Goal: Navigation & Orientation: Find specific page/section

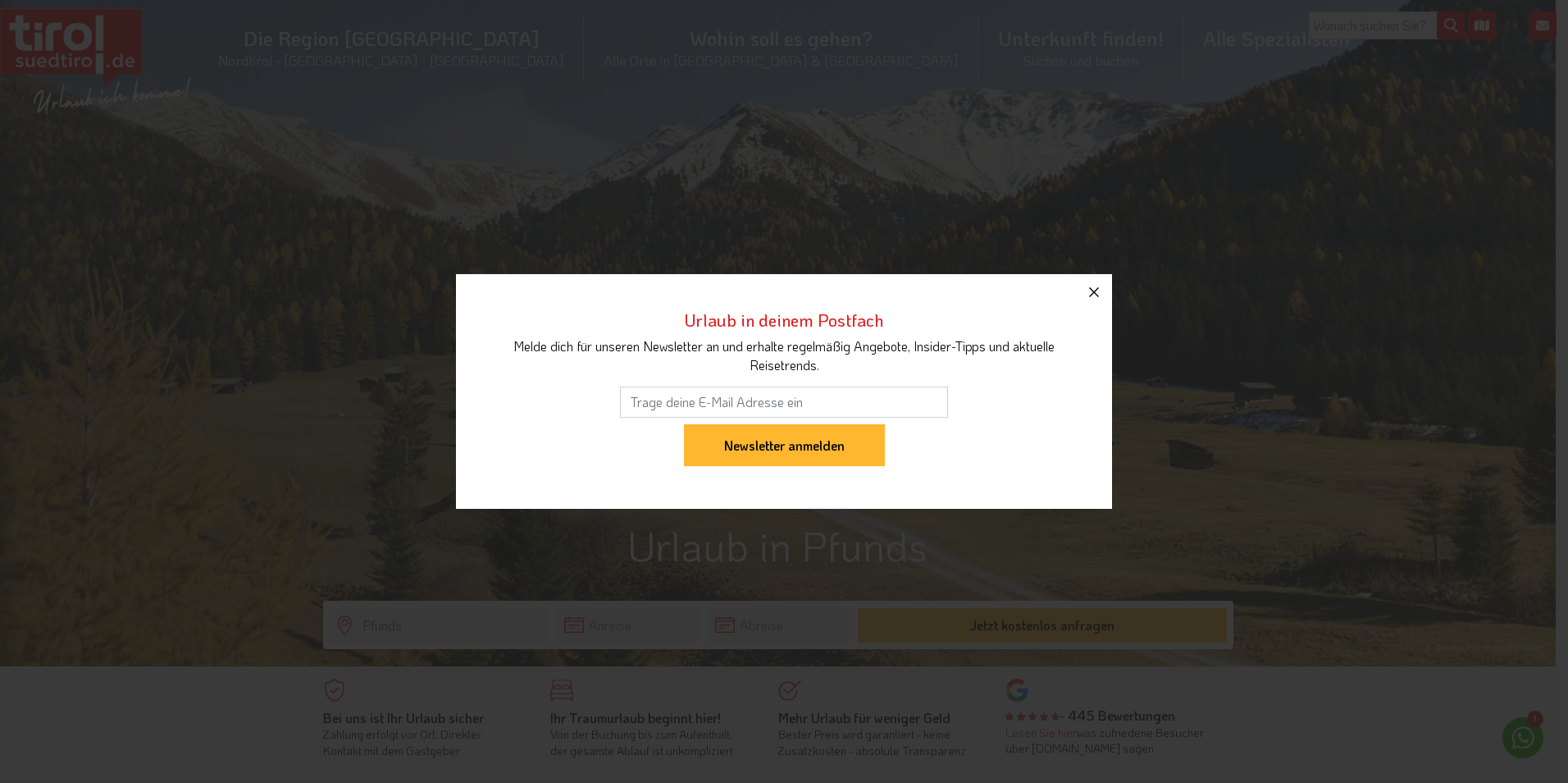
click at [1098, 290] on icon "button" at bounding box center [1094, 292] width 20 height 20
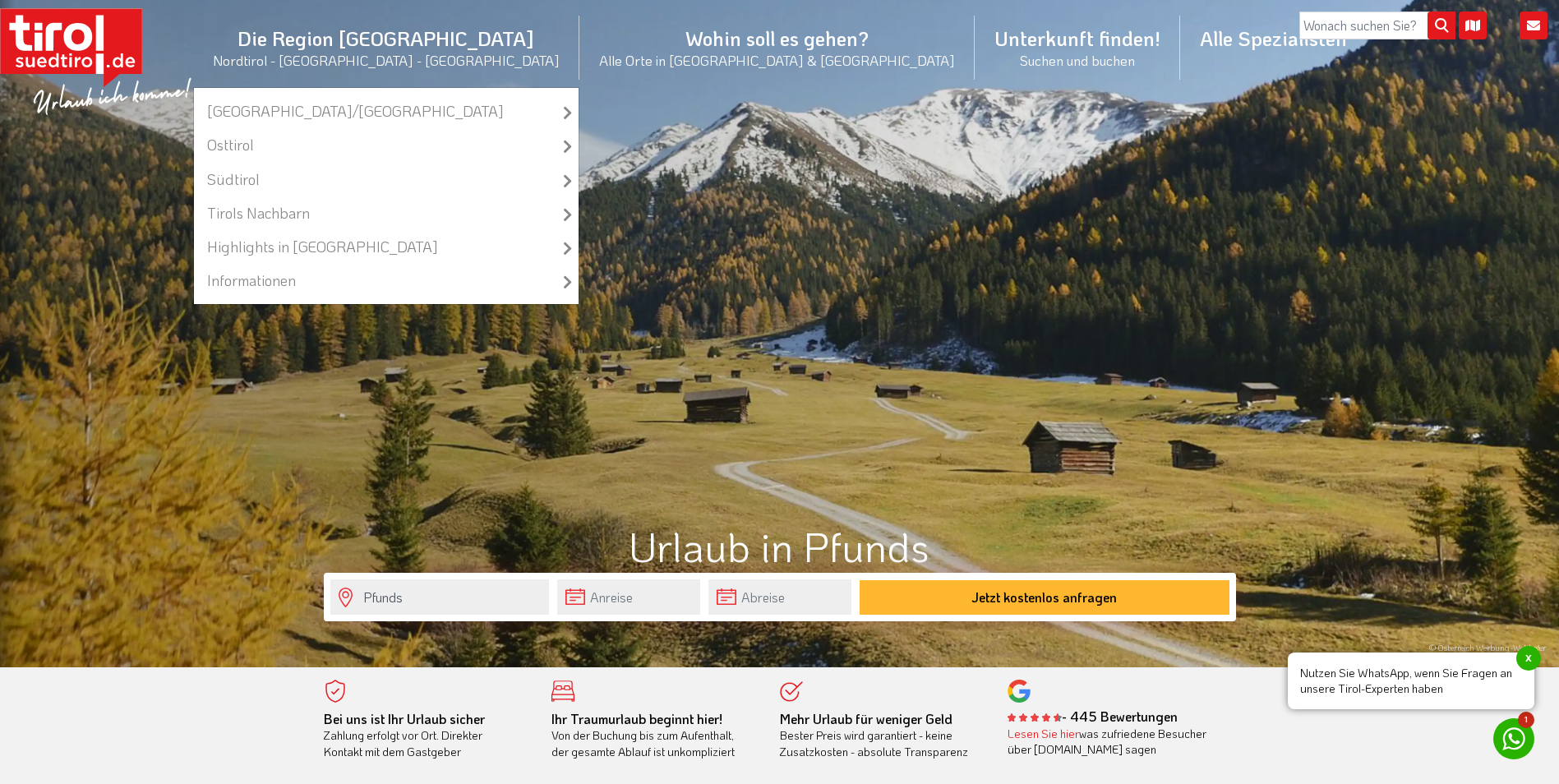
click at [474, 33] on li "Die Region Tirol Nordtirol - Südtirol - Osttirol Tirol/Nordtirol Tirol/Nordtiro…" at bounding box center [386, 47] width 386 height 80
click at [473, 37] on li "Die Region Tirol Nordtirol - Südtirol - Osttirol Tirol/Nordtirol Tirol/Nordtiro…" at bounding box center [386, 47] width 386 height 80
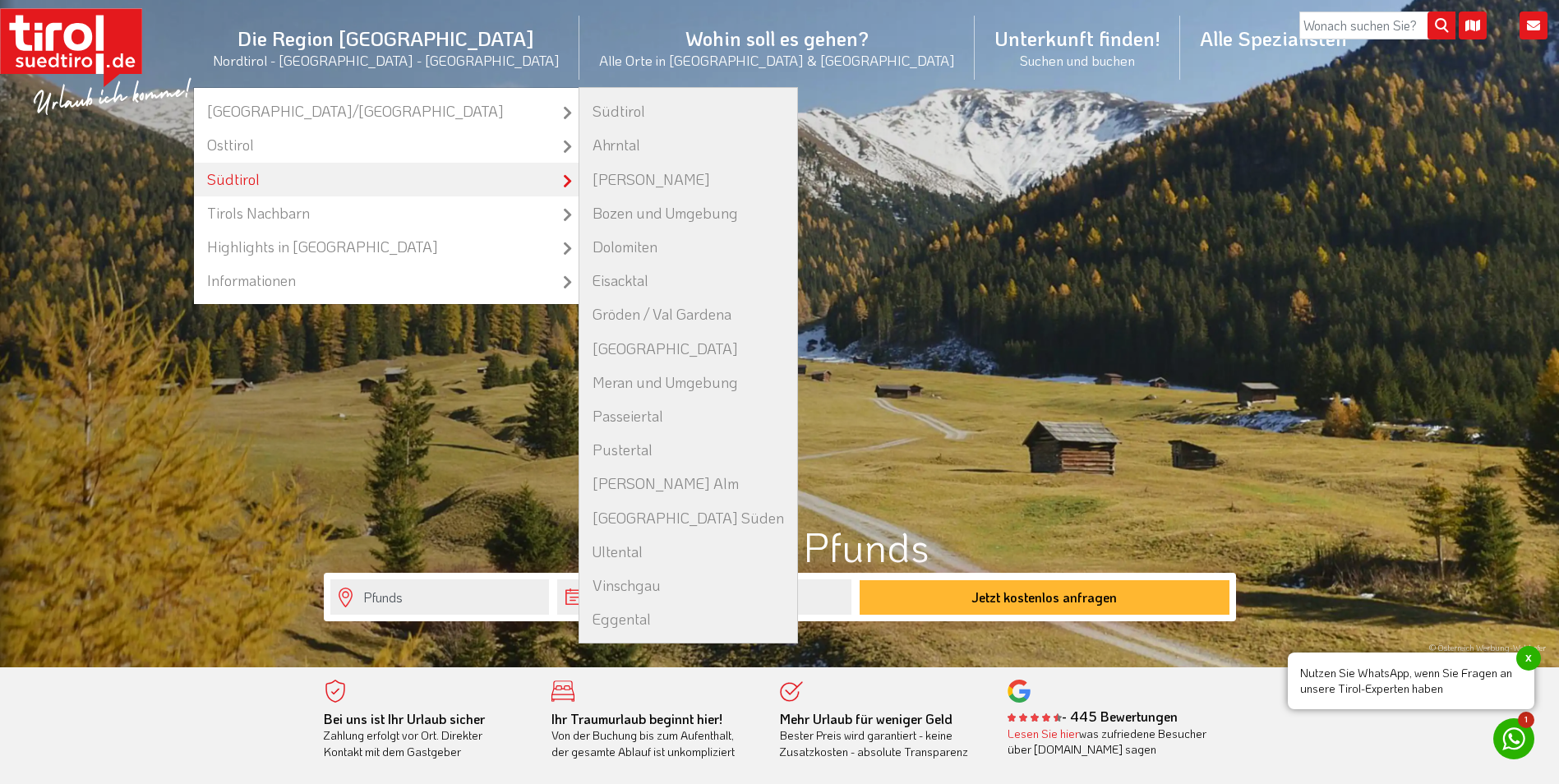
click at [436, 173] on link "Südtirol" at bounding box center [386, 180] width 385 height 34
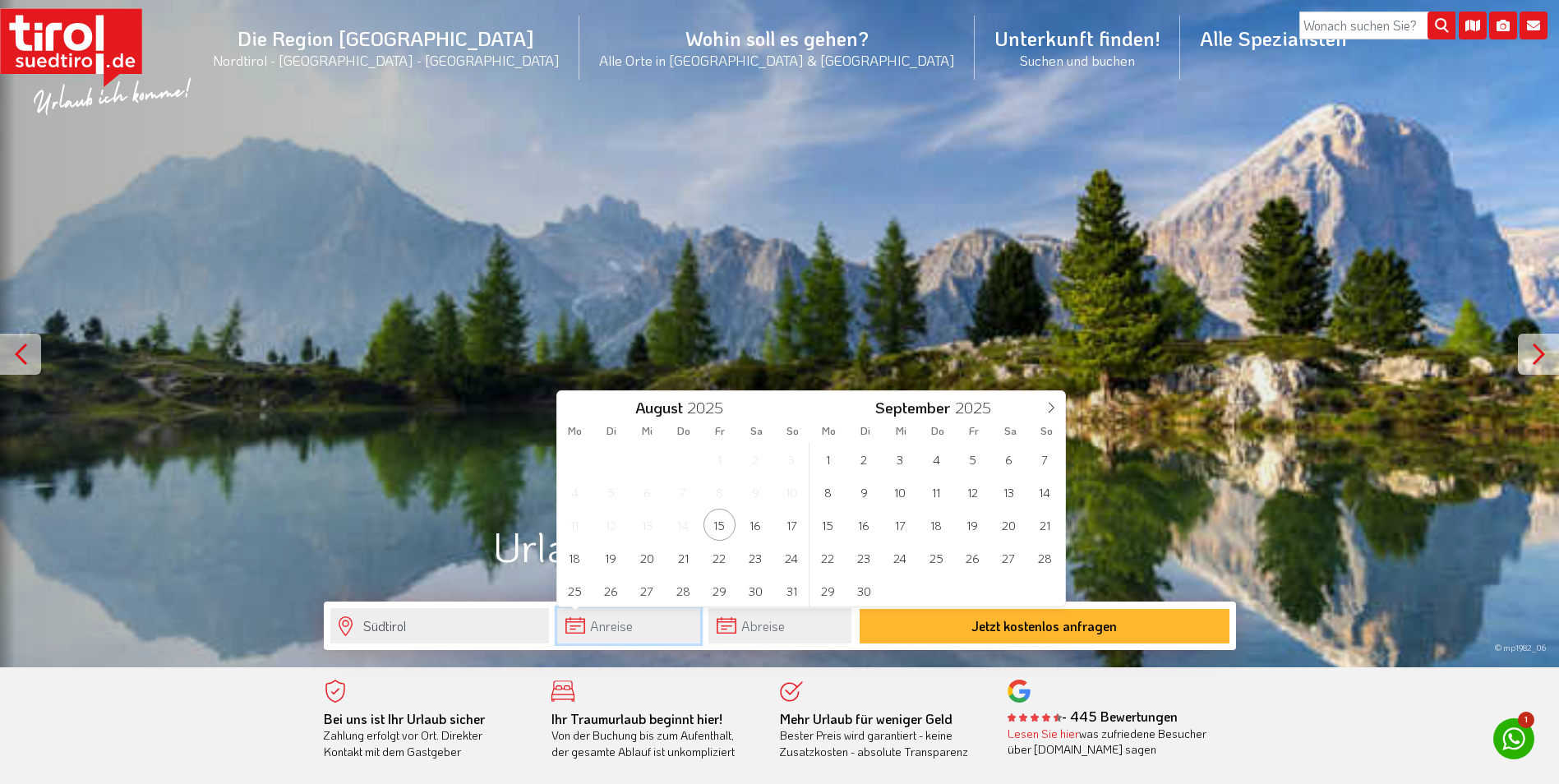
click at [582, 619] on input "text" at bounding box center [629, 626] width 143 height 36
click at [839, 167] on div "© mp1982_06" at bounding box center [780, 334] width 1559 height 667
